Goal: Use online tool/utility

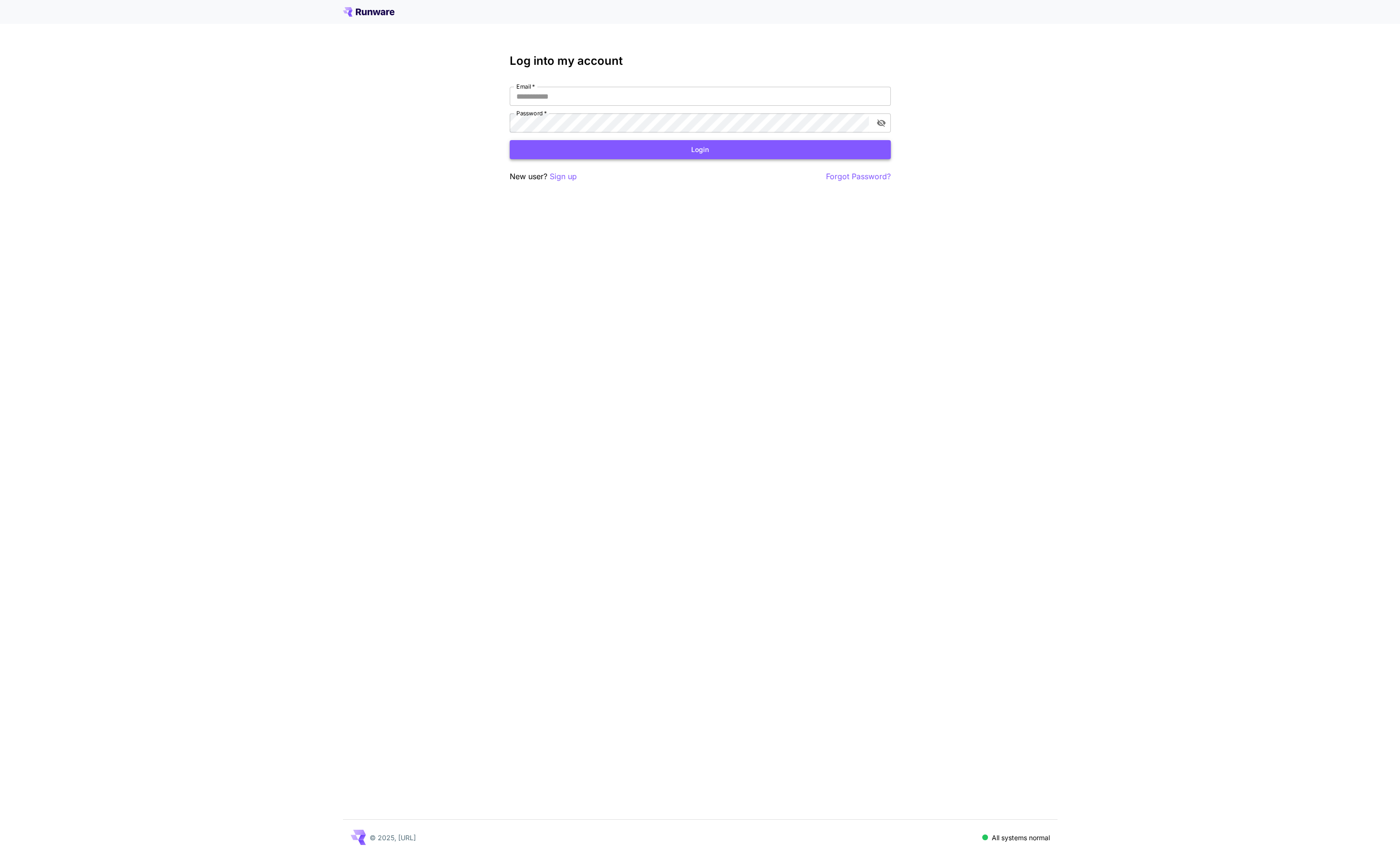
type input "**********"
click at [661, 148] on button "Login" at bounding box center [700, 150] width 381 height 20
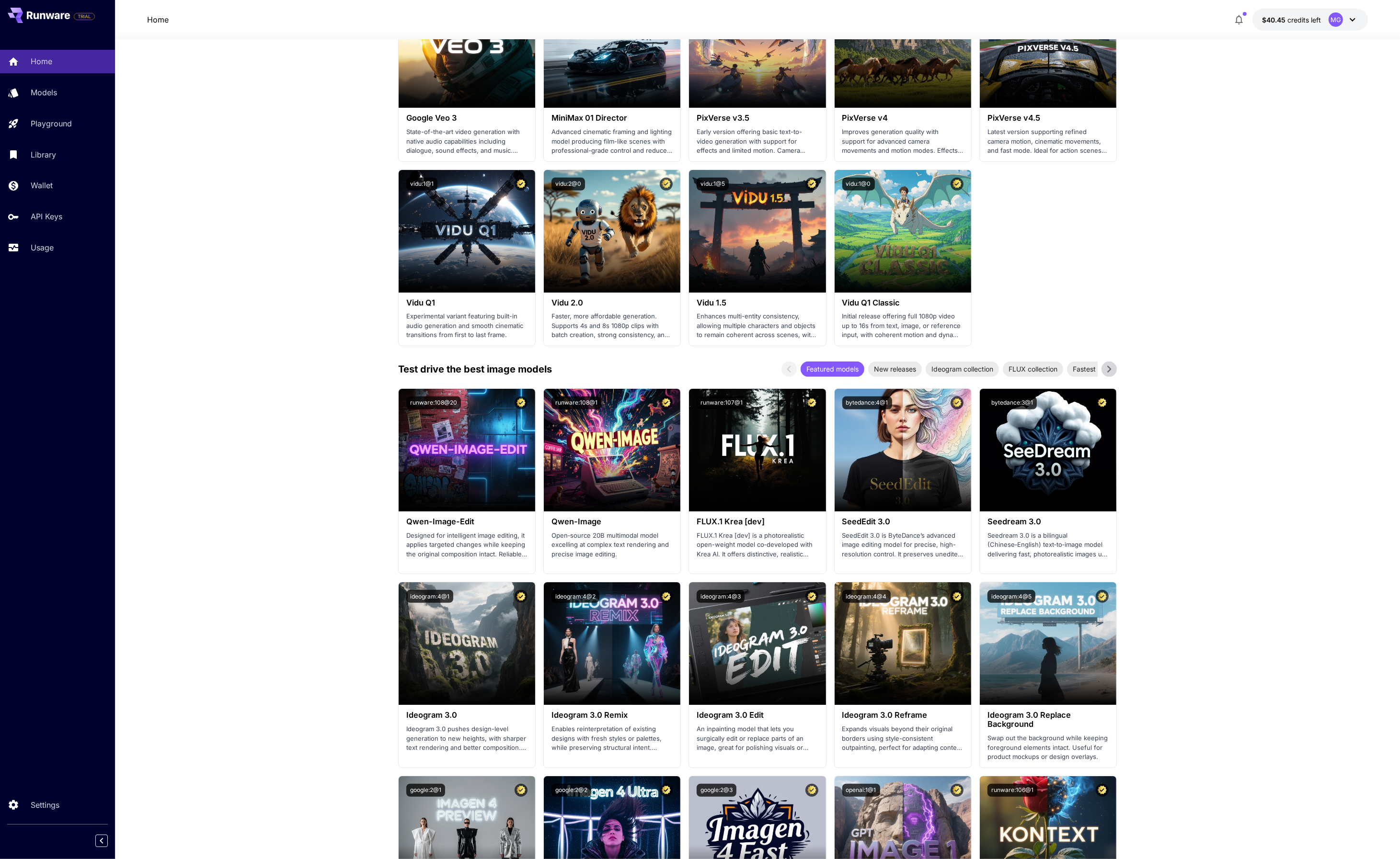
scroll to position [735, 0]
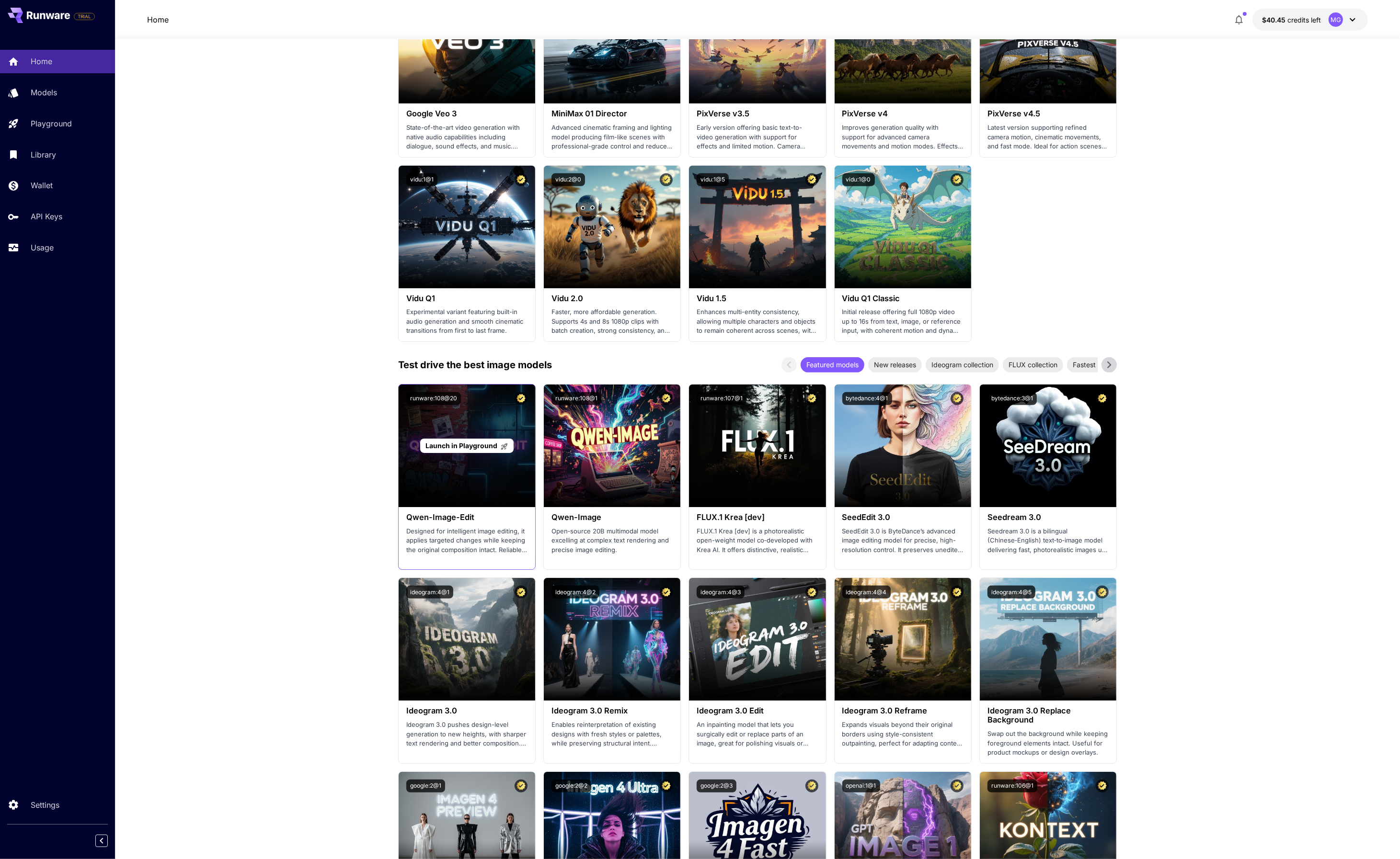
click at [456, 444] on span "Launch in Playground" at bounding box center [461, 445] width 72 height 8
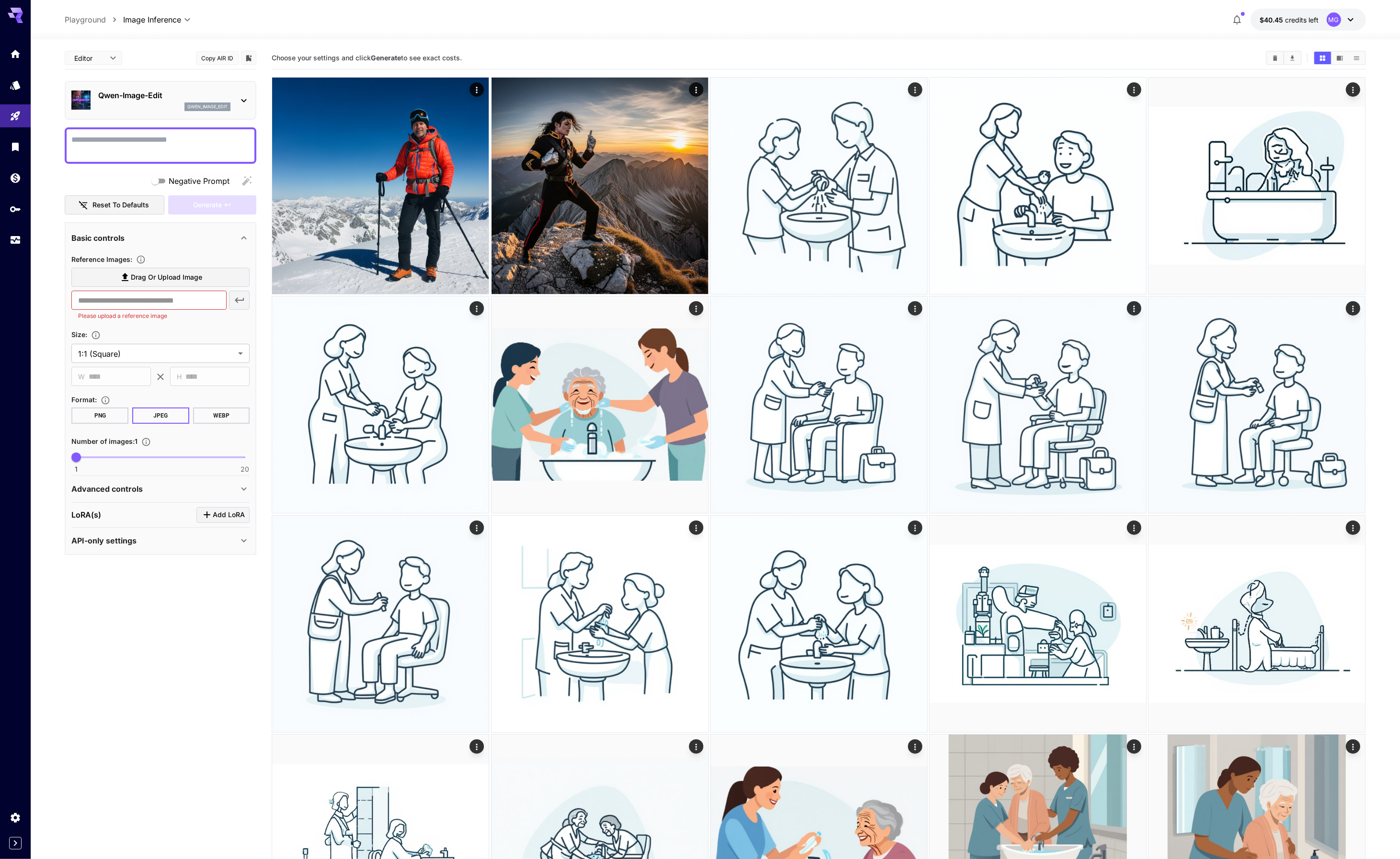
click at [90, 141] on textarea "Negative Prompt" at bounding box center [160, 145] width 178 height 23
click at [162, 277] on span "Drag or upload image" at bounding box center [166, 277] width 71 height 12
click at [0, 0] on input "Drag or upload image" at bounding box center [0, 0] width 0 height 0
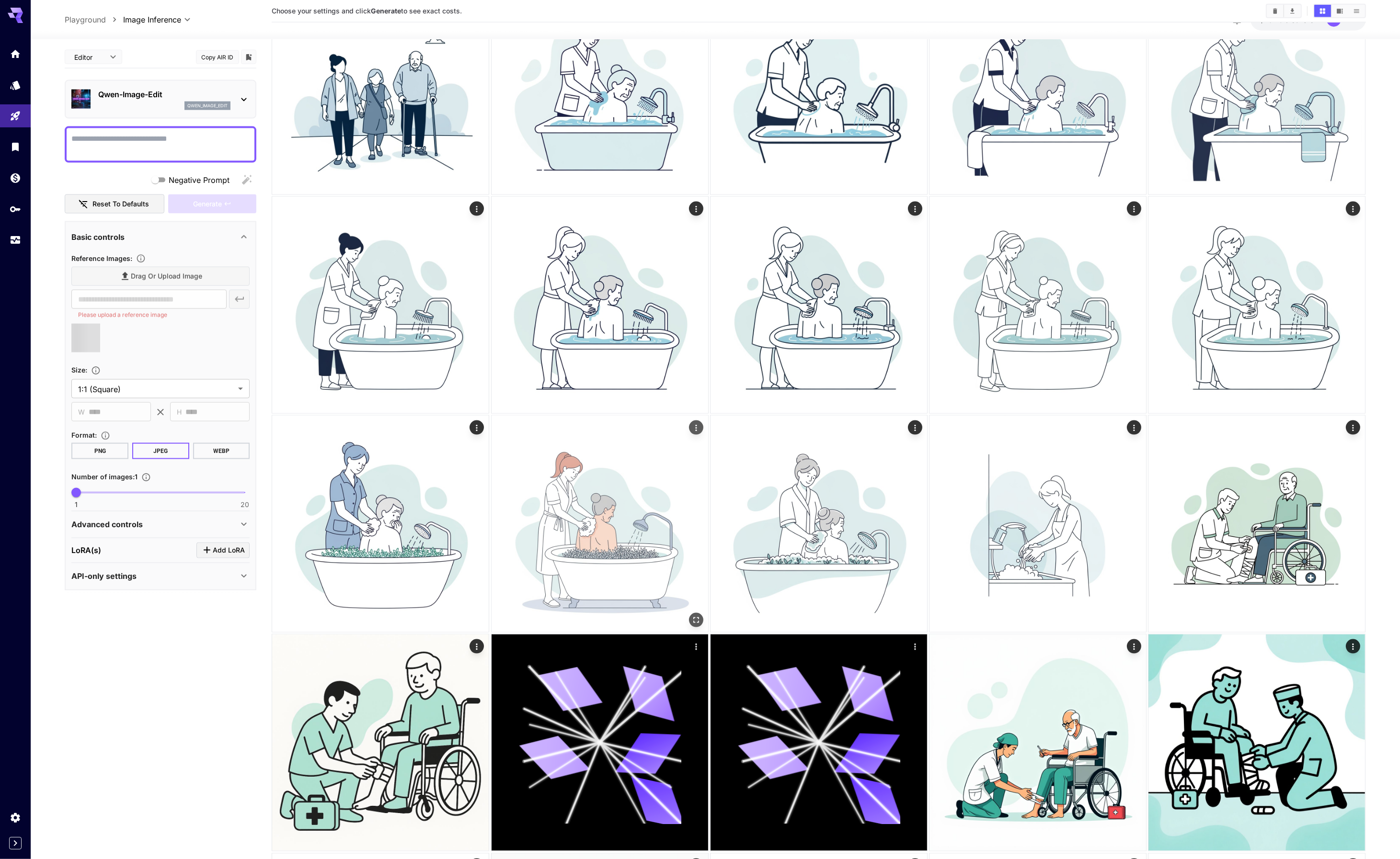
type input "**********"
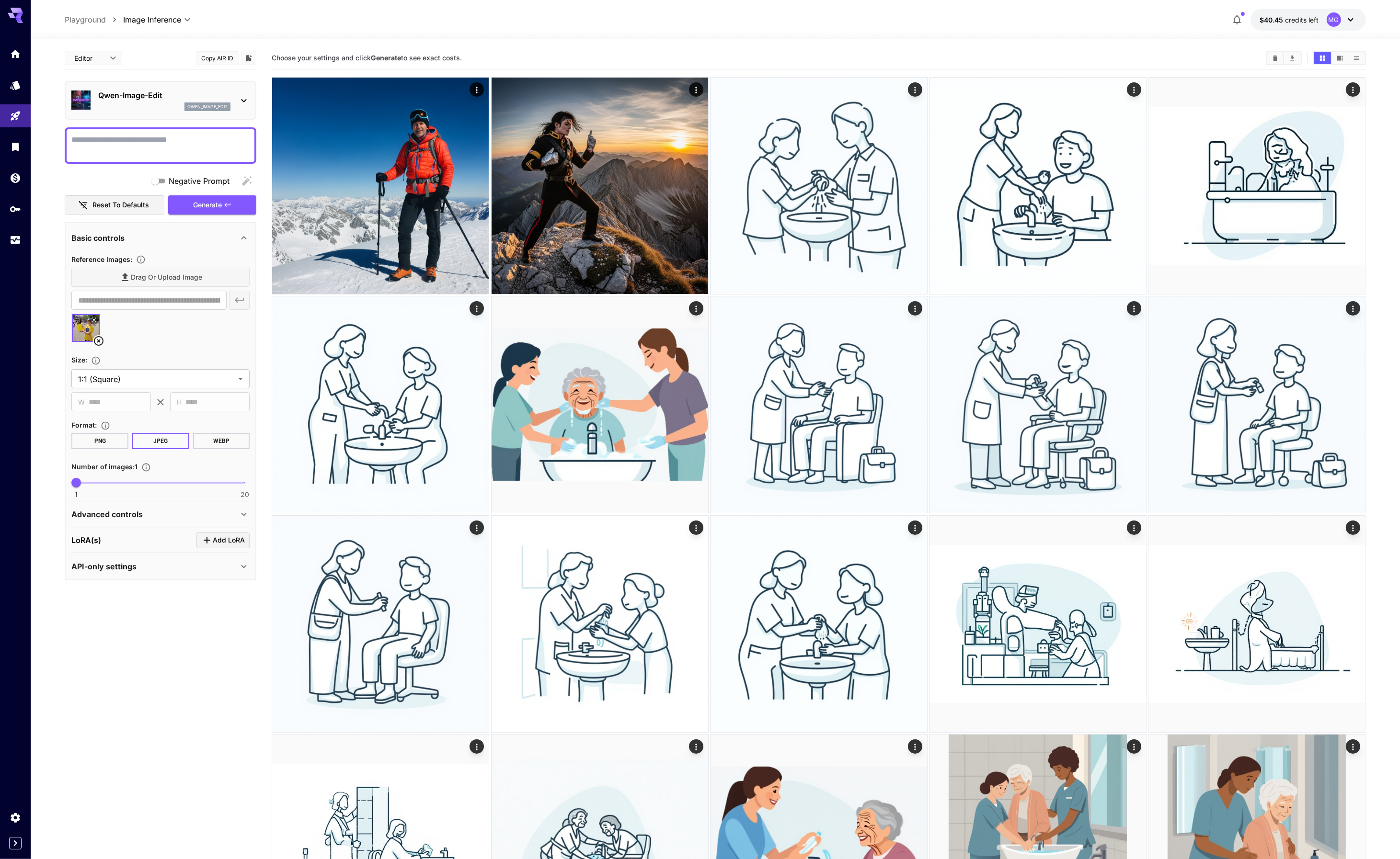
click at [94, 317] on icon at bounding box center [93, 319] width 6 height 6
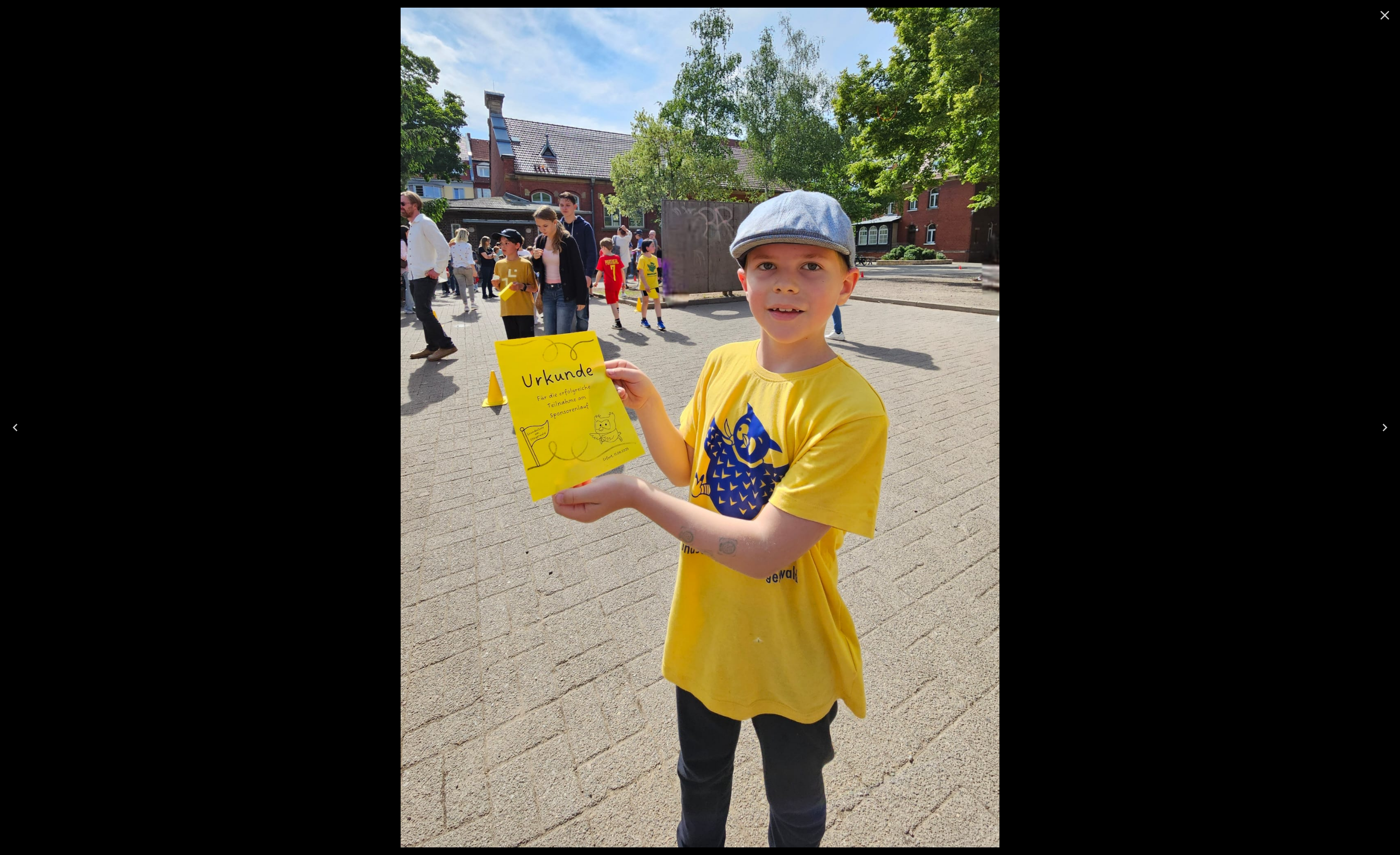
click at [1125, 222] on div at bounding box center [700, 428] width 1400 height 855
click at [1387, 14] on icon "Close" at bounding box center [1385, 15] width 9 height 9
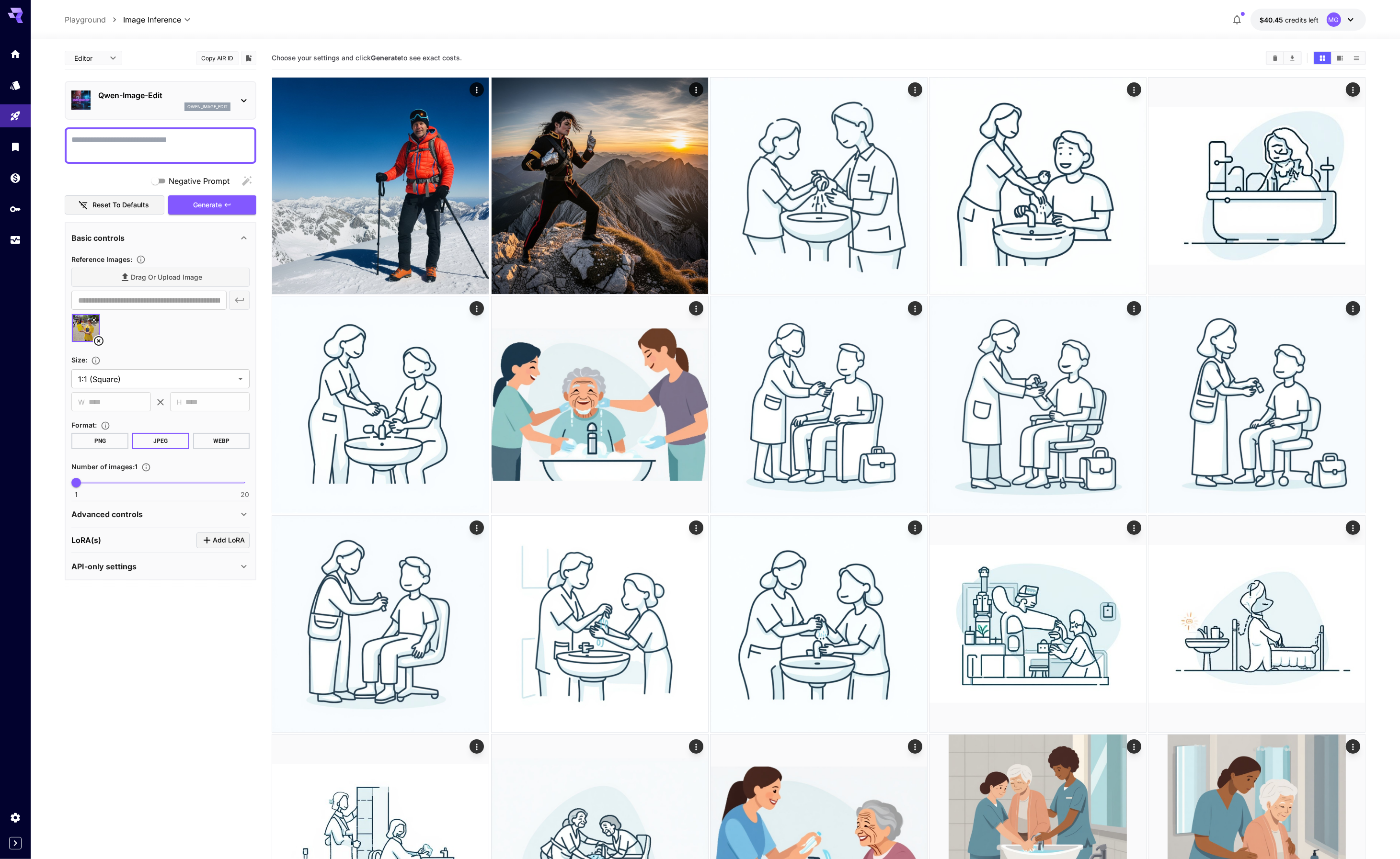
click at [151, 145] on textarea "Negative Prompt" at bounding box center [160, 145] width 178 height 23
click at [102, 141] on textarea "Negative Prompt" at bounding box center [160, 145] width 178 height 23
click at [147, 515] on div "Advanced controls" at bounding box center [154, 514] width 167 height 12
click at [149, 746] on div "API-only settings" at bounding box center [154, 749] width 167 height 12
click at [137, 748] on div "API-only settings" at bounding box center [154, 749] width 167 height 12
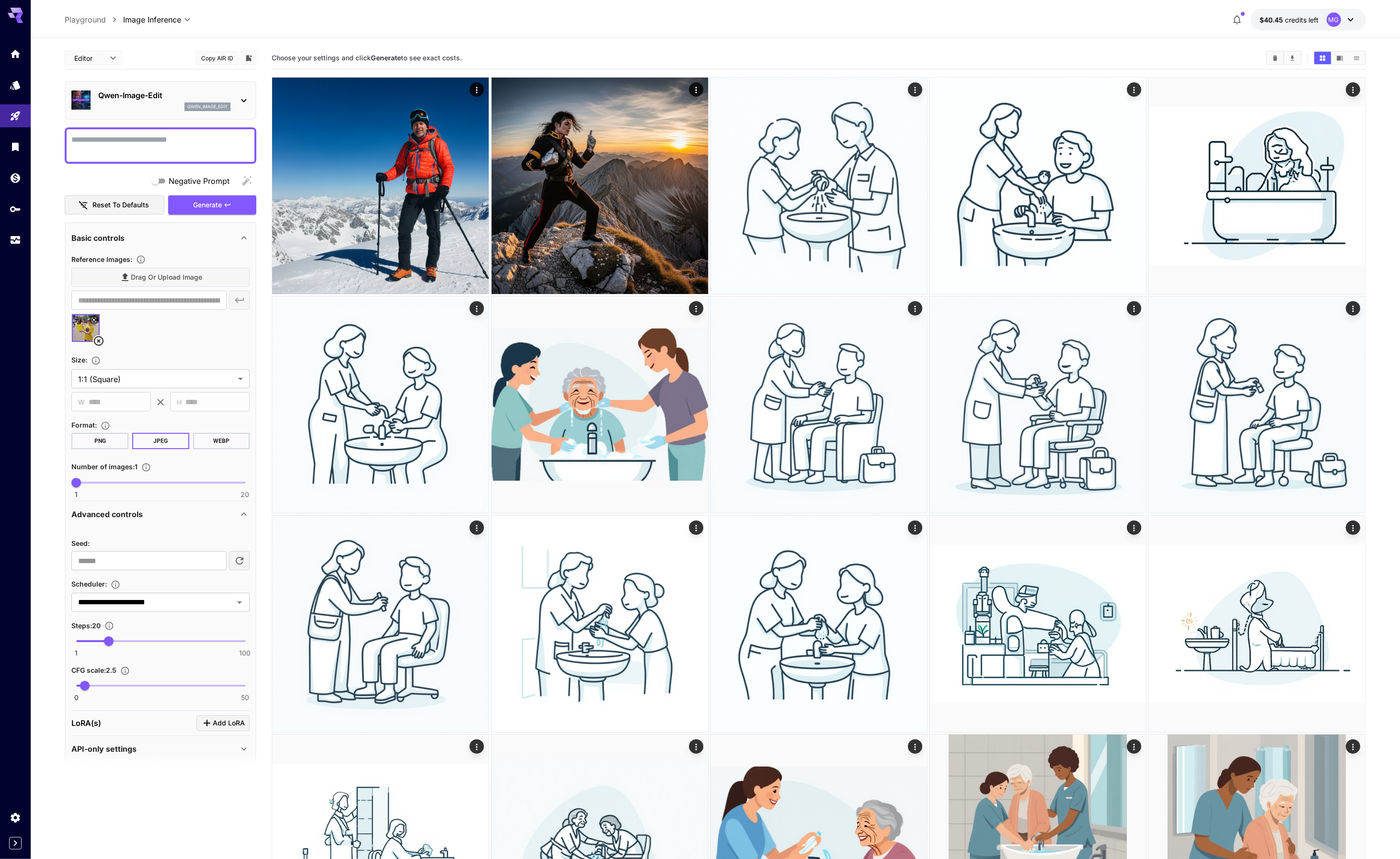
click at [137, 748] on div "API-only settings" at bounding box center [154, 749] width 167 height 12
click at [115, 145] on textarea "Negative Prompt" at bounding box center [160, 145] width 178 height 23
type textarea "**********"
click at [203, 205] on span "Generate" at bounding box center [207, 205] width 28 height 12
